Goal: Information Seeking & Learning: Learn about a topic

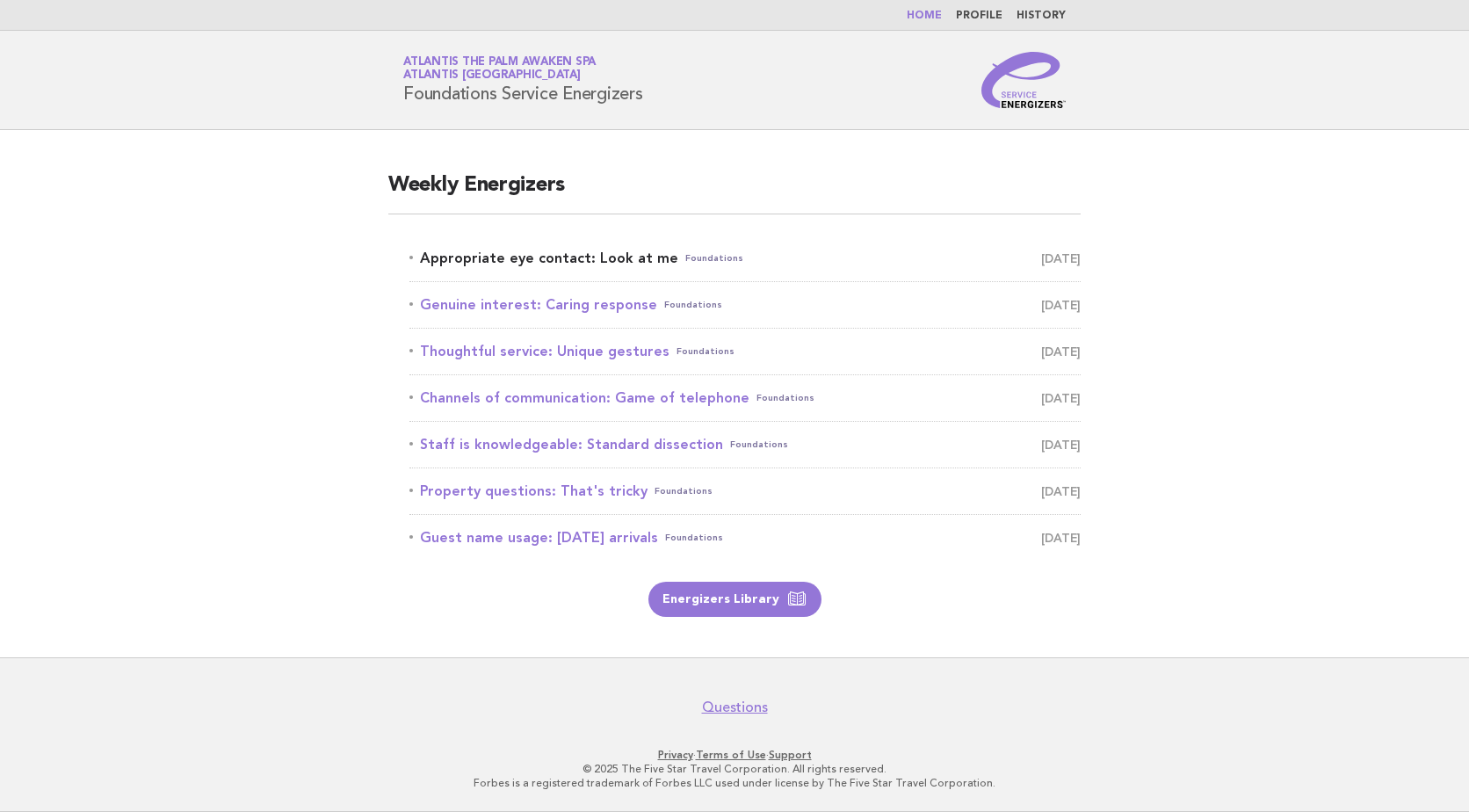
drag, startPoint x: 0, startPoint y: 0, endPoint x: 572, endPoint y: 250, distance: 624.2
click at [572, 250] on link "Appropriate eye contact: Look at me Foundations [DATE]" at bounding box center [745, 258] width 672 height 25
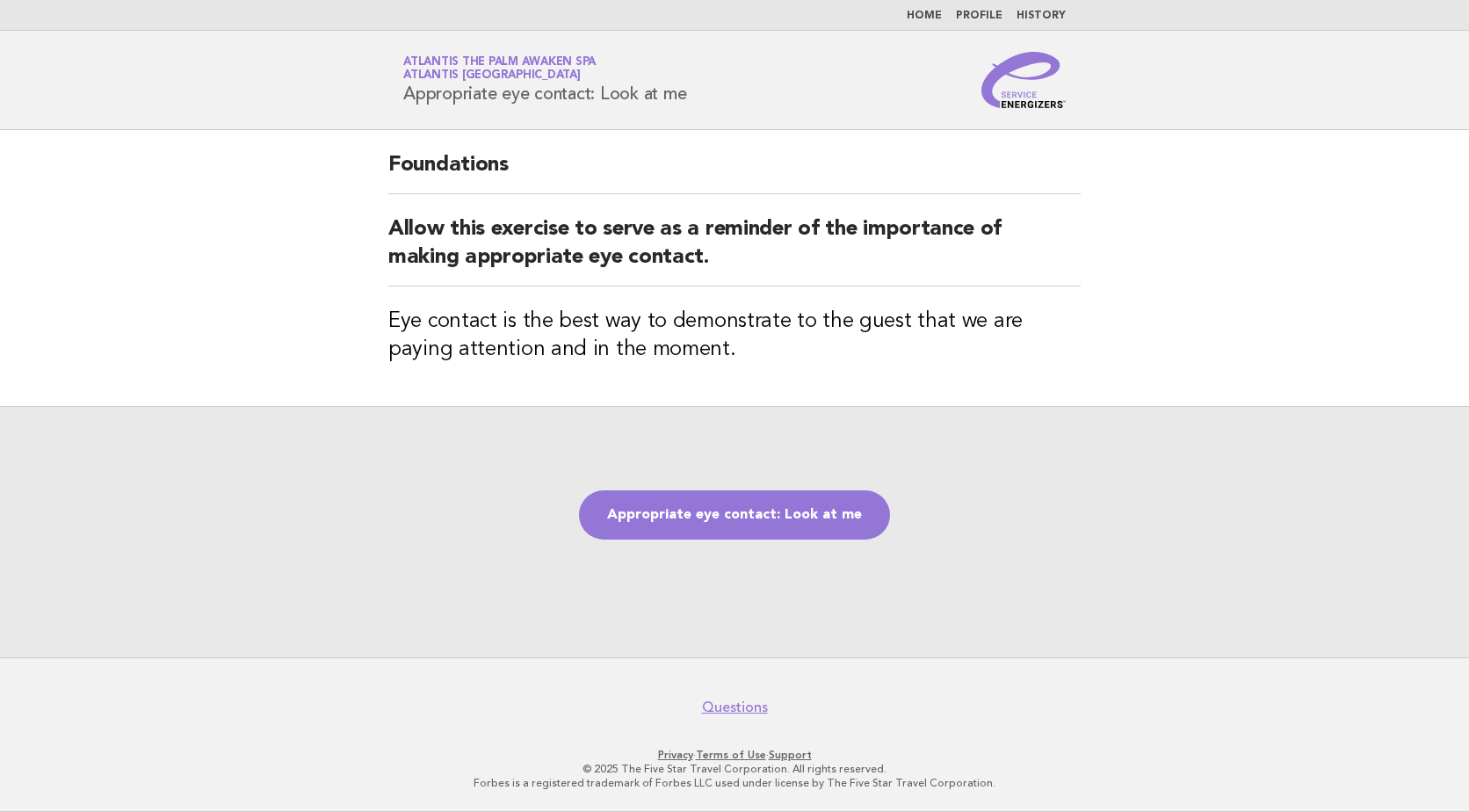
drag, startPoint x: 404, startPoint y: 97, endPoint x: 687, endPoint y: 101, distance: 283.0
click at [687, 101] on h1 "Service Energizers Atlantis The Palm Awaken Spa Atlantis [GEOGRAPHIC_DATA] Appr…" at bounding box center [545, 80] width 283 height 46
copy h1 "Appropriate eye contact: Look at me"
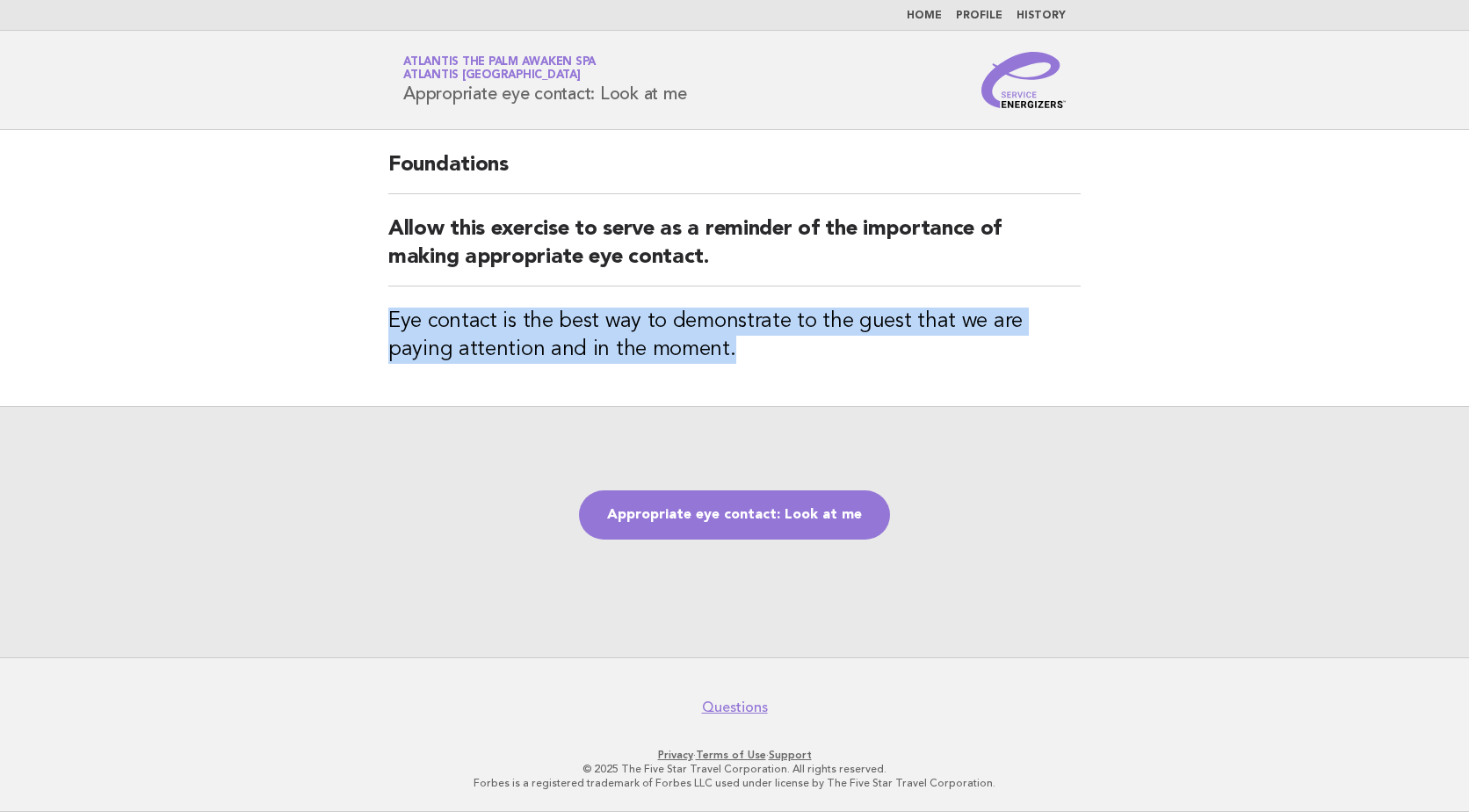
drag, startPoint x: 388, startPoint y: 319, endPoint x: 666, endPoint y: 350, distance: 279.7
click at [666, 350] on div "Foundations Allow this exercise to serve as a reminder of the importance of mak…" at bounding box center [735, 268] width 735 height 276
copy h3 "Eye contact is the best way to demonstrate to the guest that we are paying atte…"
